Goal: Find specific page/section: Find specific page/section

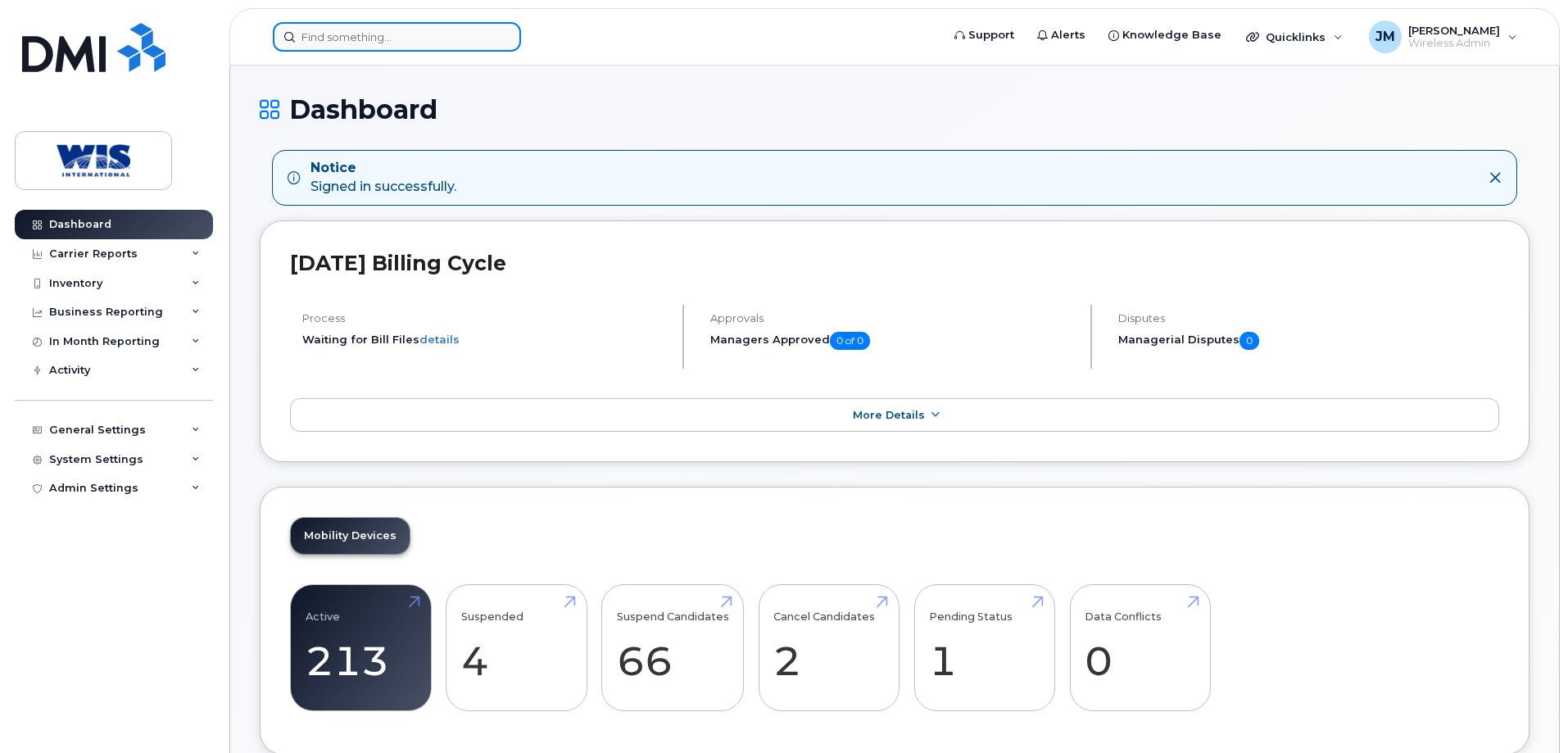
click at [347, 37] on input at bounding box center [396, 37] width 248 height 30
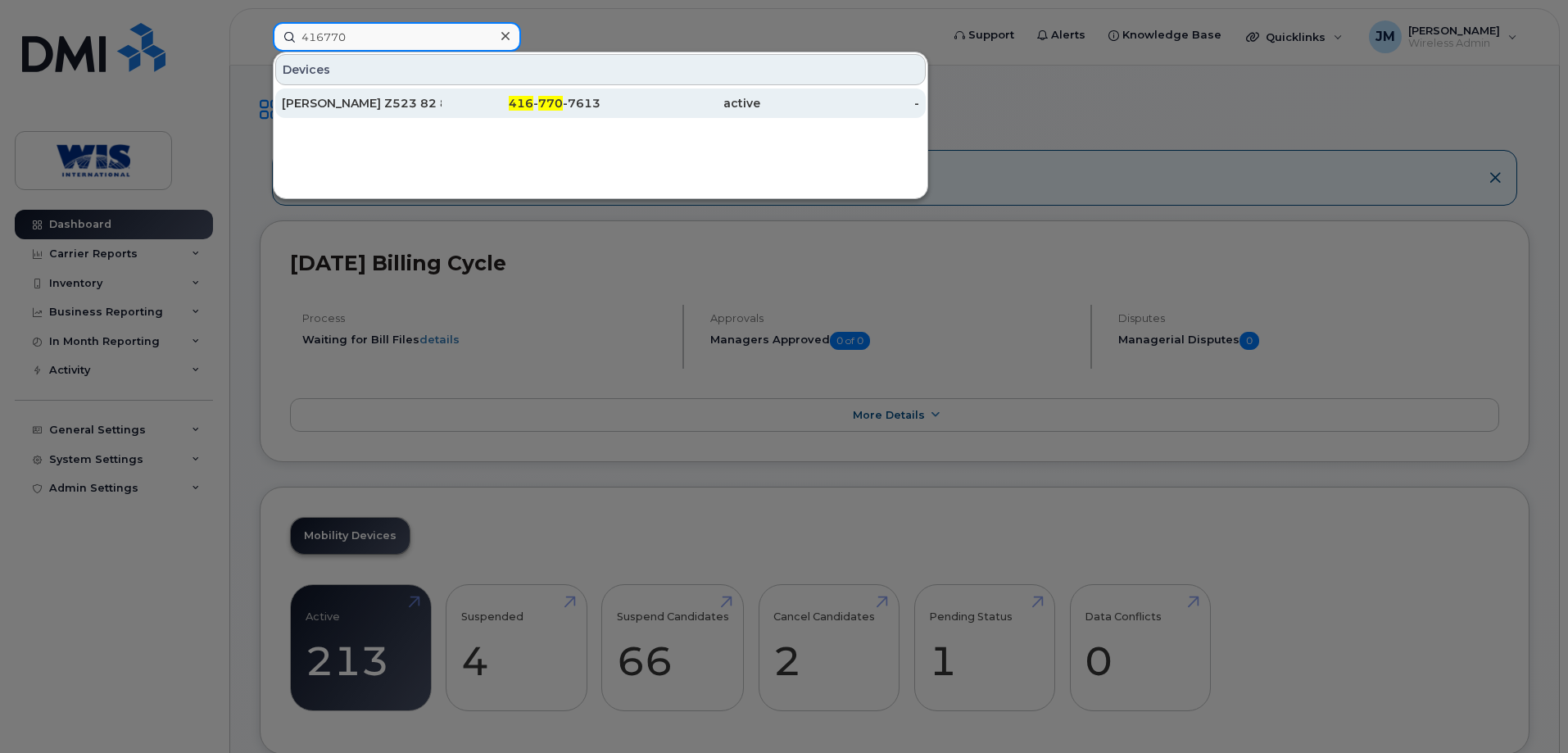
type input "416770"
click at [346, 101] on div "[PERSON_NAME] Z523 82 8102" at bounding box center [362, 103] width 160 height 17
